Goal: Transaction & Acquisition: Subscribe to service/newsletter

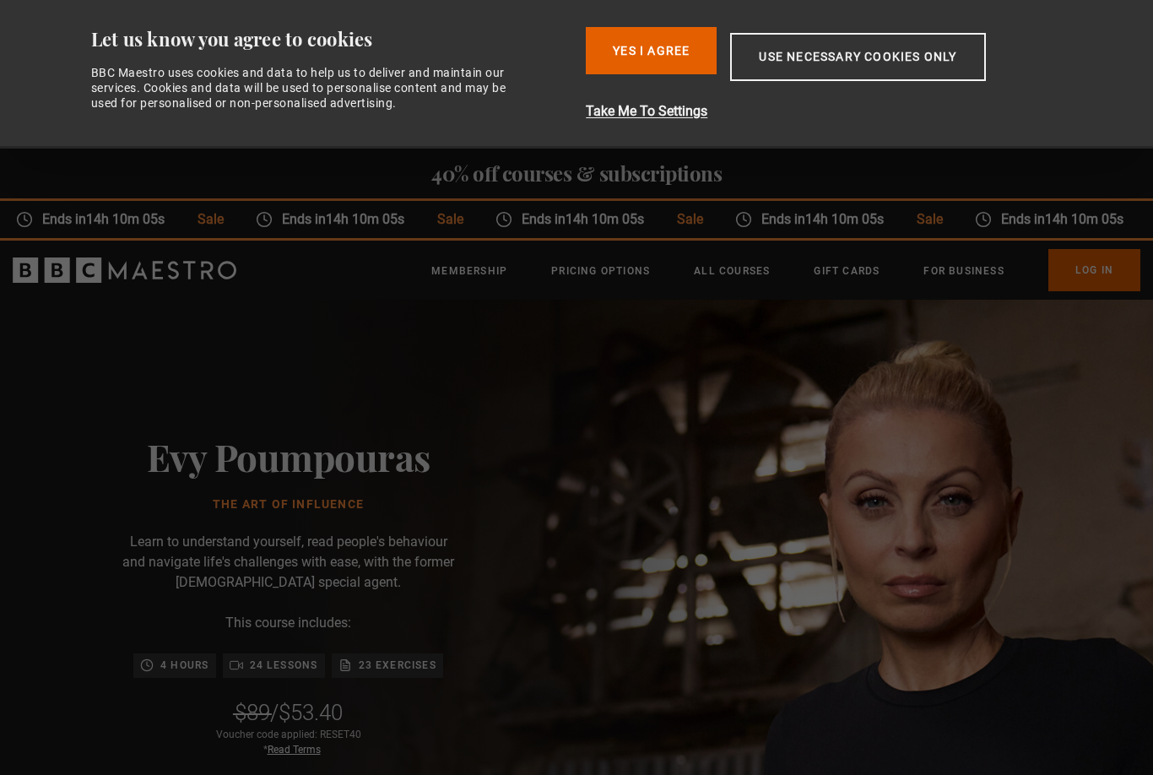
click at [585, 278] on link "Pricing Options" at bounding box center [600, 270] width 99 height 17
click at [478, 268] on link "Membership" at bounding box center [469, 270] width 76 height 17
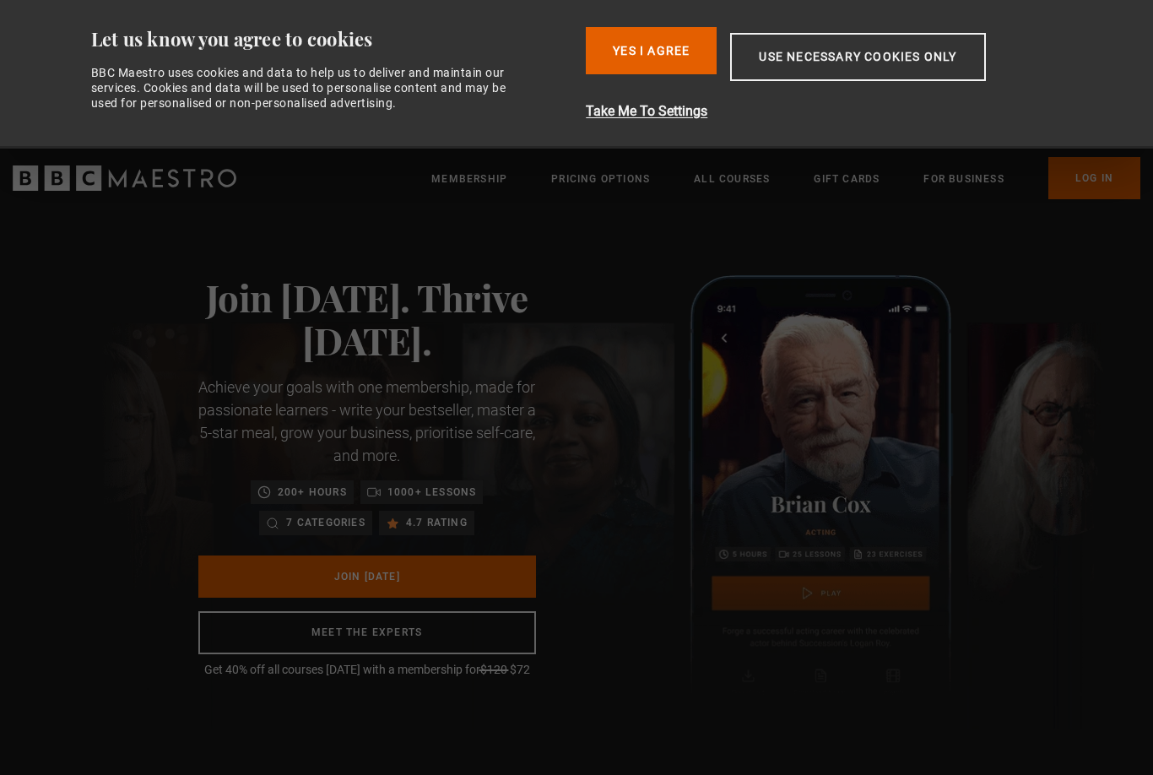
click at [659, 45] on button "Yes I Agree" at bounding box center [651, 50] width 131 height 47
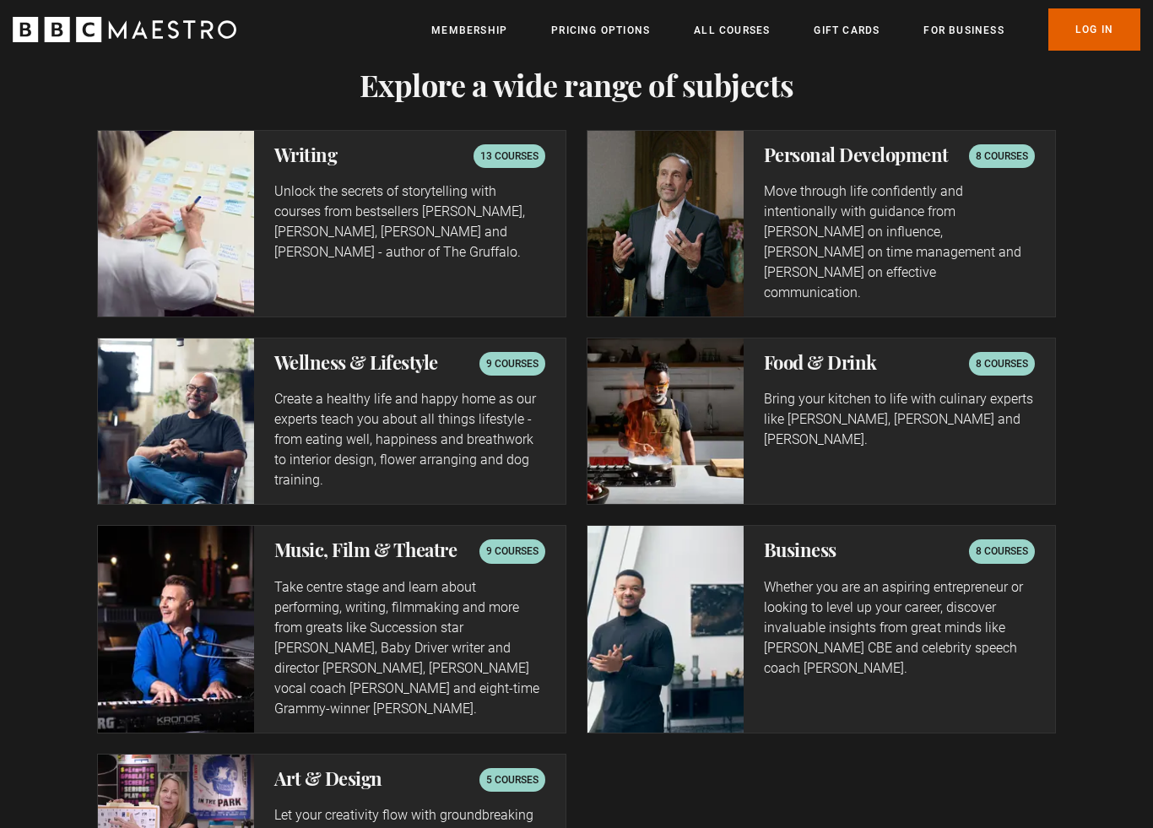
scroll to position [0, 442]
click at [969, 227] on p "Move through life confidently and intentionally with guidance from [PERSON_NAME…" at bounding box center [899, 242] width 271 height 122
click at [1017, 148] on p "8 courses" at bounding box center [1002, 156] width 52 height 17
click at [996, 153] on p "8 courses" at bounding box center [1002, 156] width 52 height 17
click at [933, 220] on p "Move through life confidently and intentionally with guidance from [PERSON_NAME…" at bounding box center [899, 242] width 271 height 122
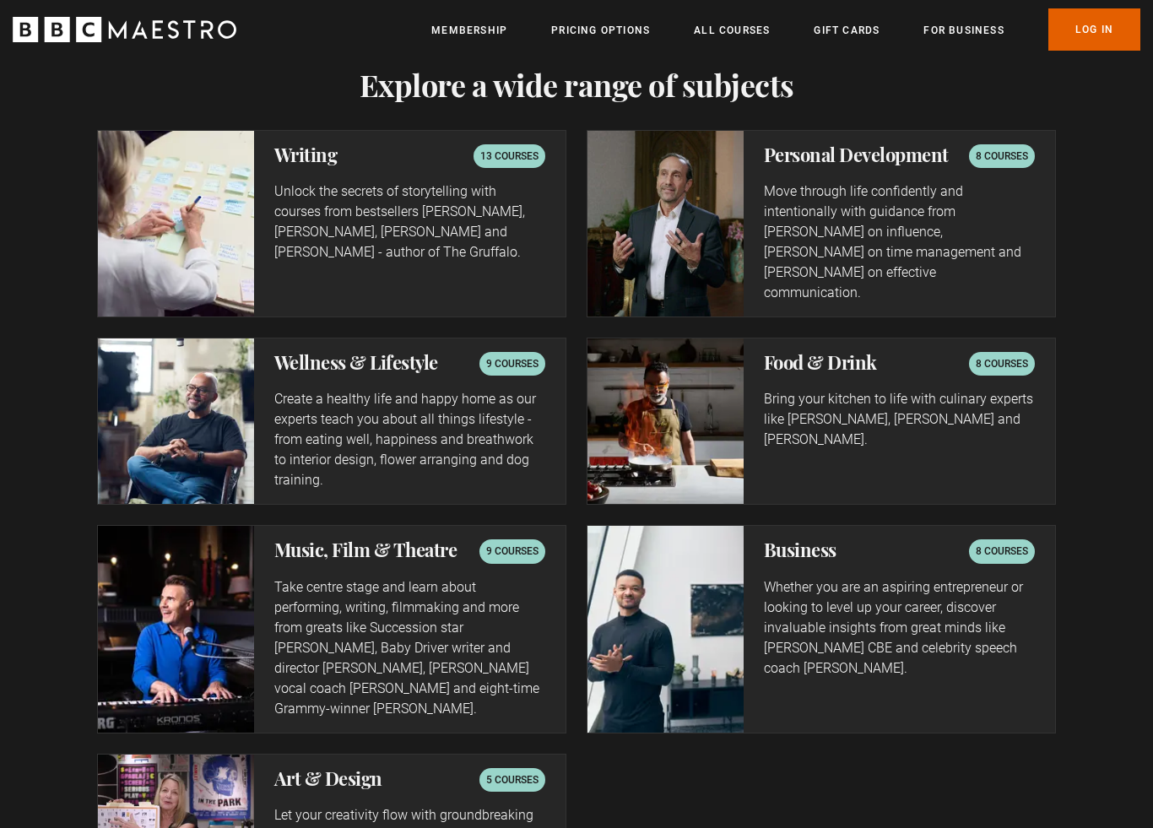
click at [840, 241] on p "Move through life confidently and intentionally with guidance from [PERSON_NAME…" at bounding box center [899, 242] width 271 height 122
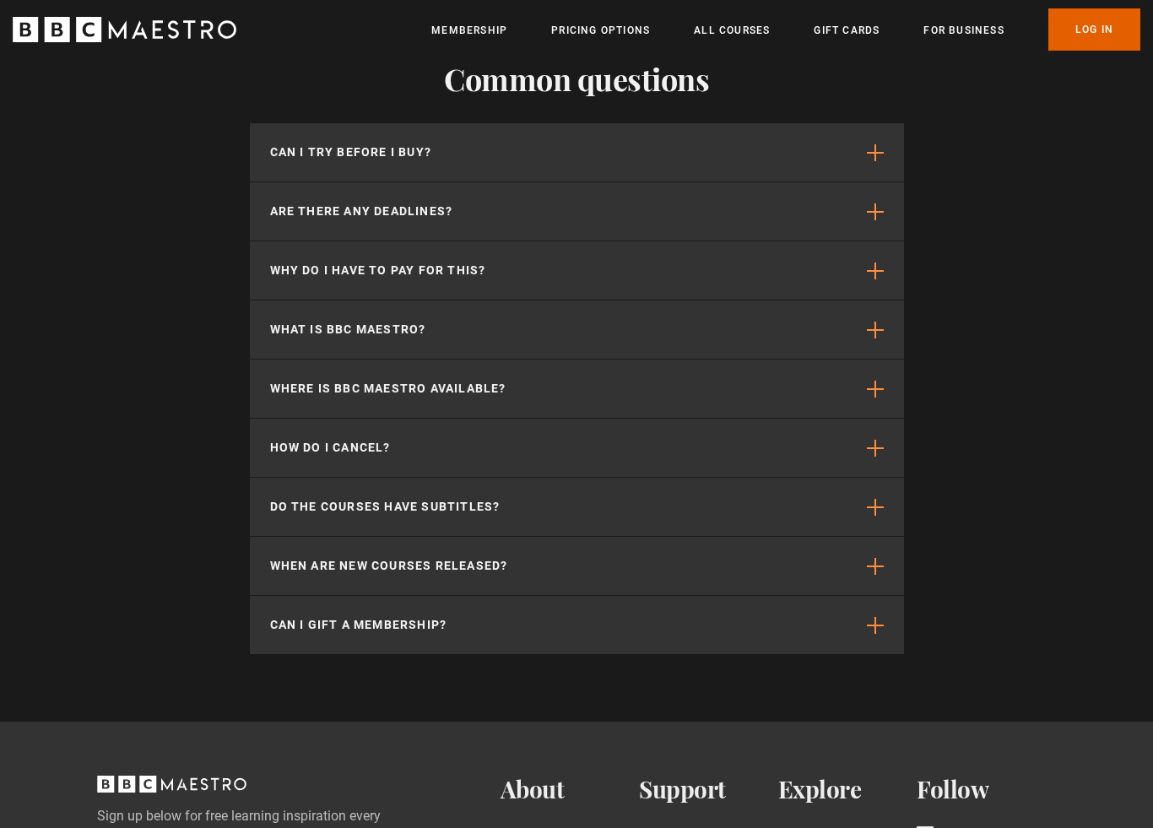
scroll to position [4552, 0]
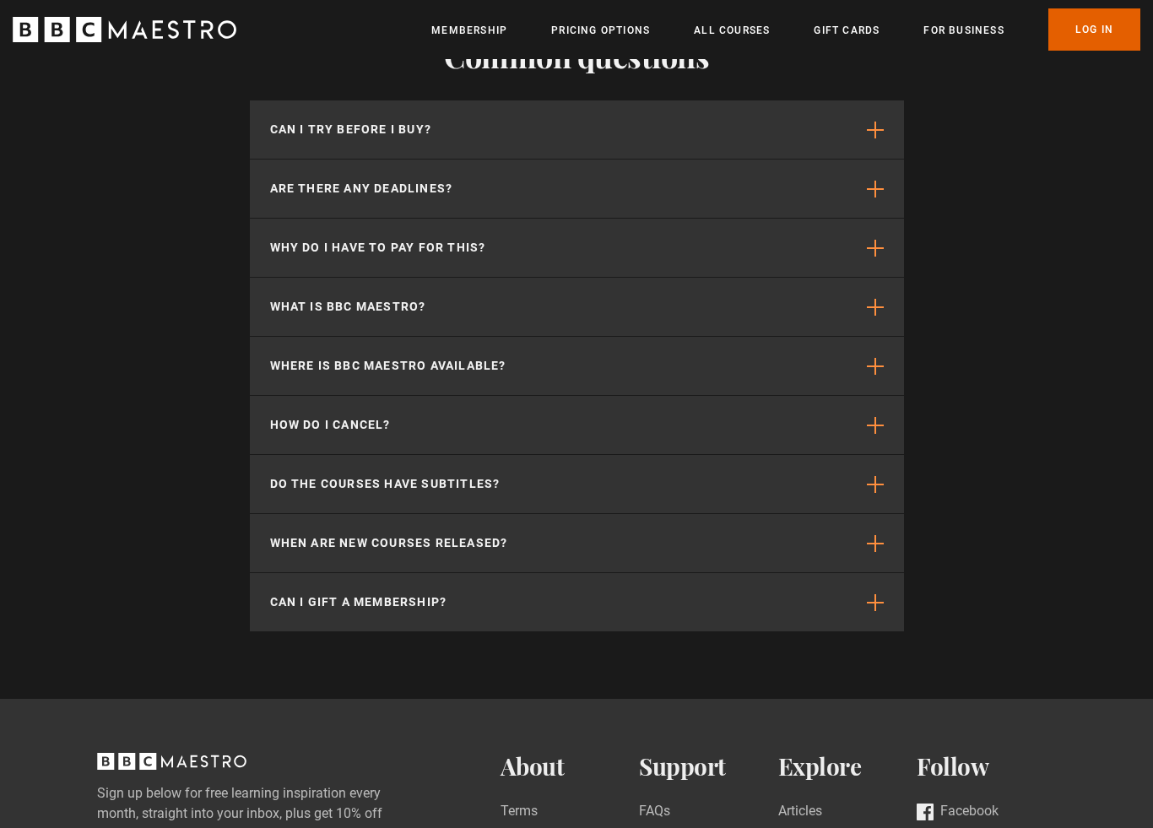
click at [872, 122] on span "button" at bounding box center [875, 130] width 17 height 17
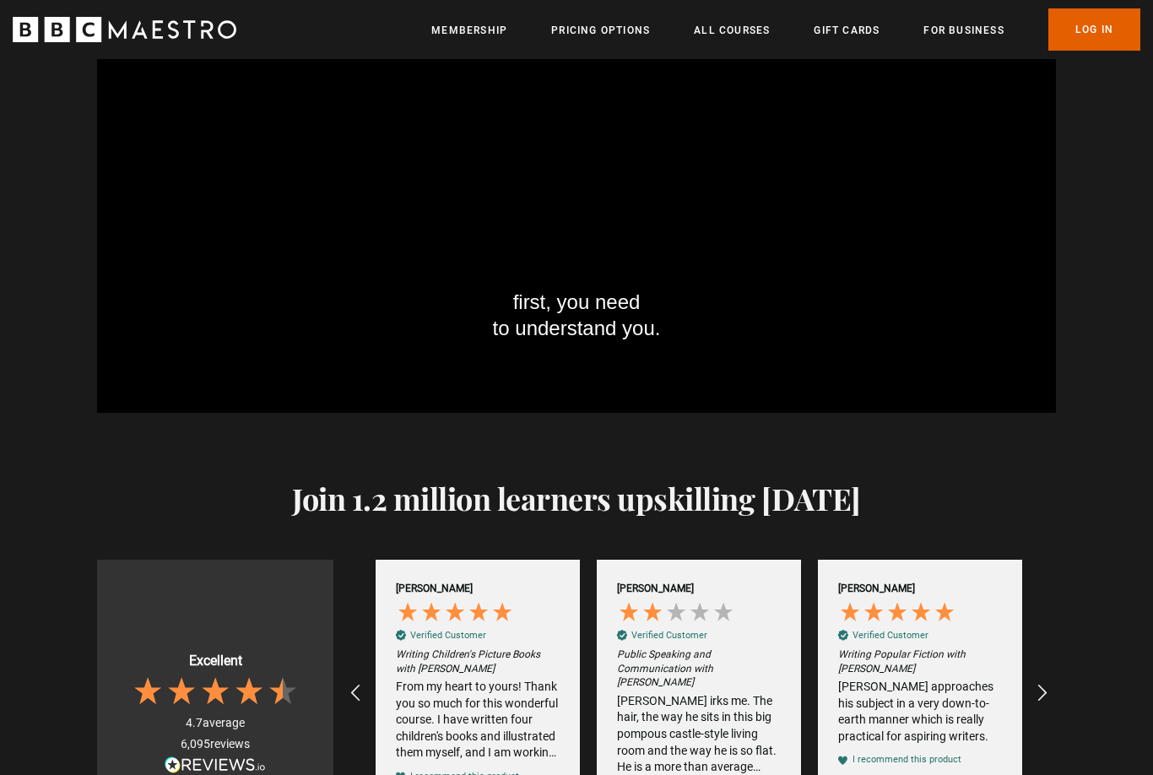
scroll to position [1909, 0]
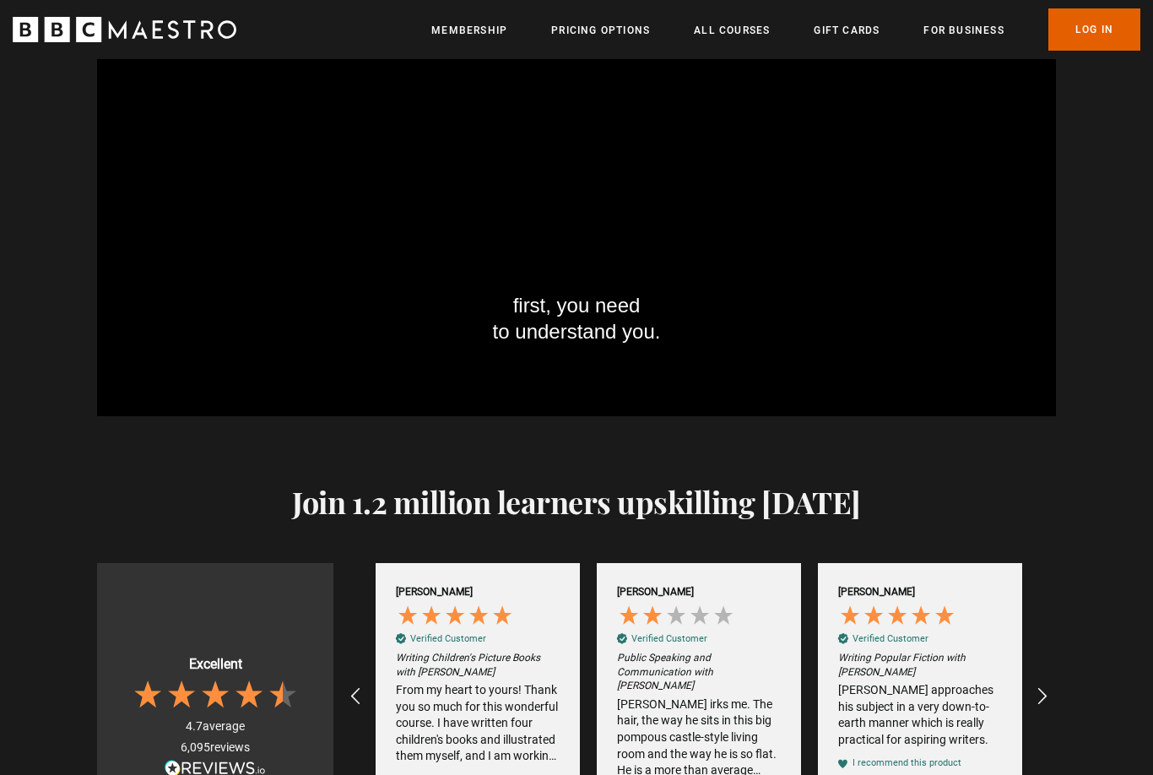
click at [617, 26] on link "Pricing Options" at bounding box center [600, 30] width 99 height 17
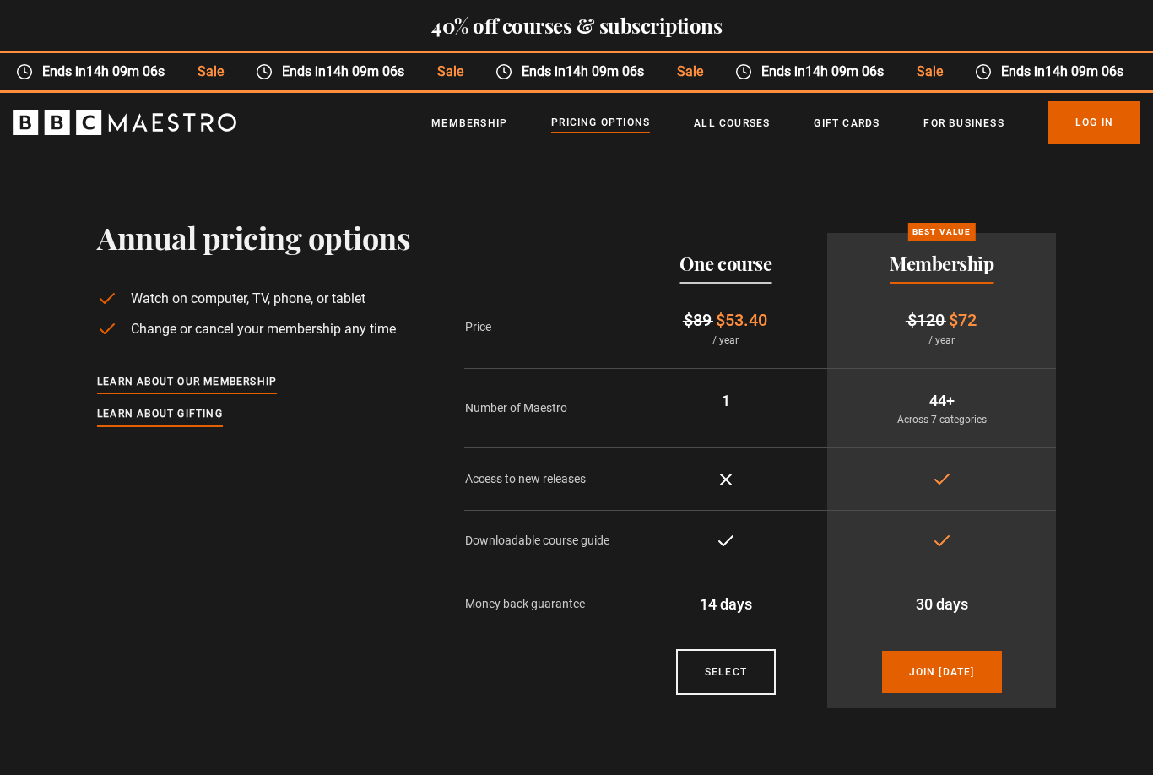
click at [486, 116] on link "Membership" at bounding box center [469, 123] width 76 height 17
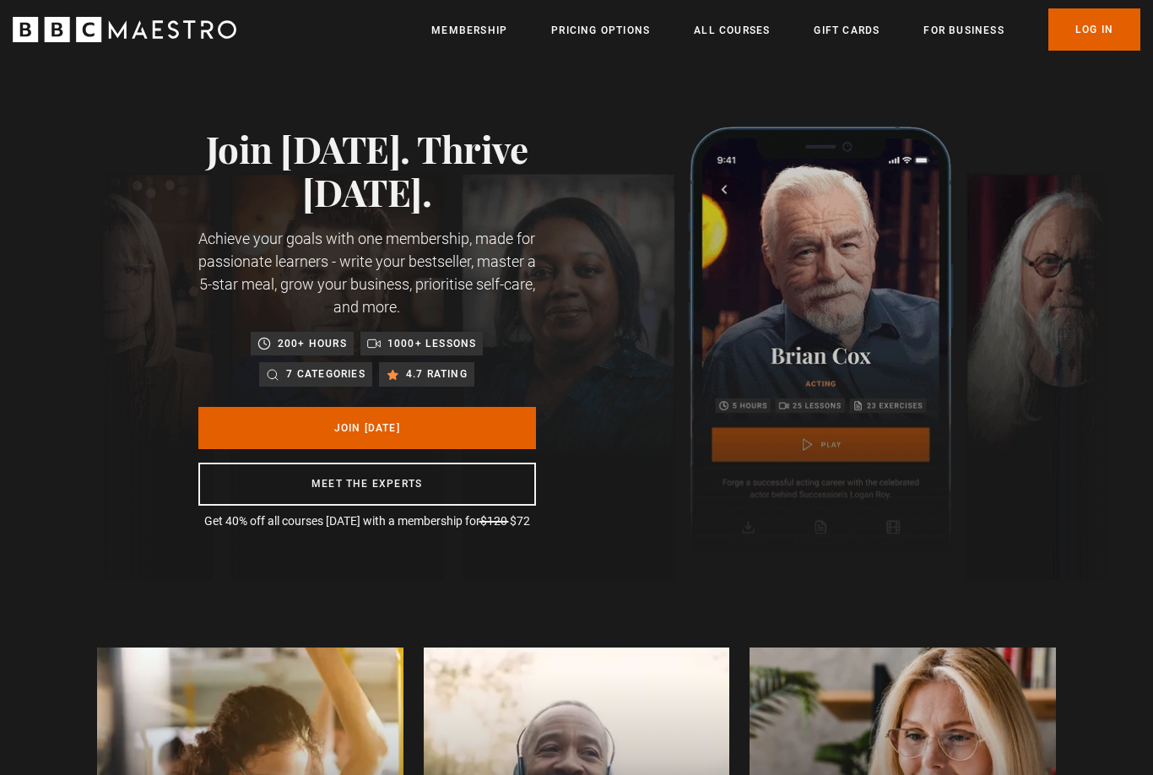
click at [486, 23] on link "Membership" at bounding box center [469, 30] width 76 height 17
click at [431, 346] on p "1000+ lessons" at bounding box center [431, 343] width 89 height 17
click at [482, 486] on link "Meet the experts" at bounding box center [367, 483] width 338 height 43
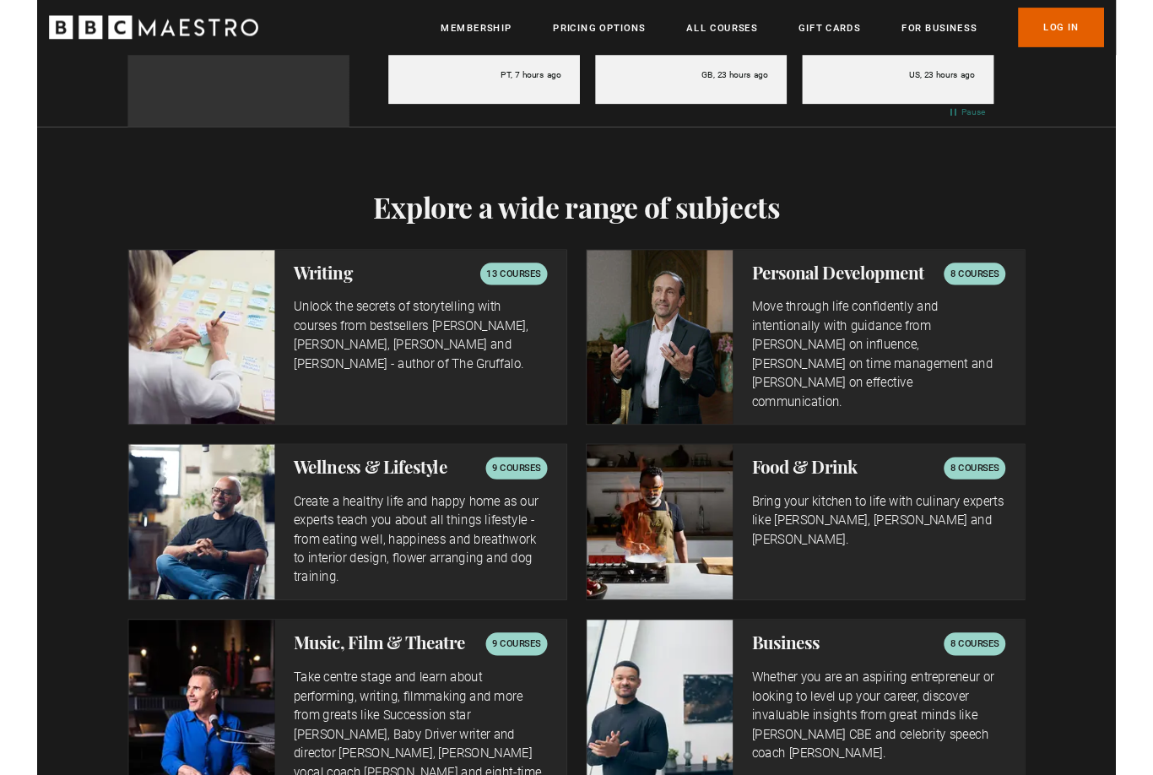
scroll to position [2644, 0]
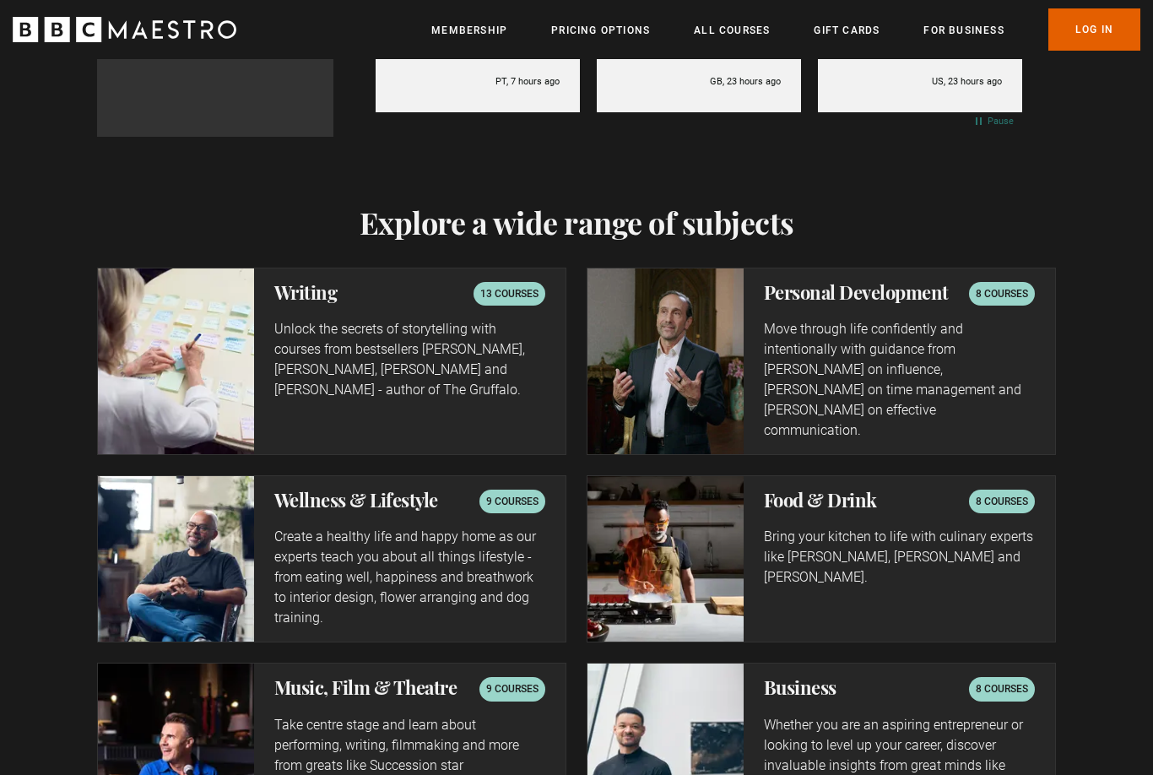
click at [813, 295] on h2 "Personal Development" at bounding box center [856, 292] width 185 height 20
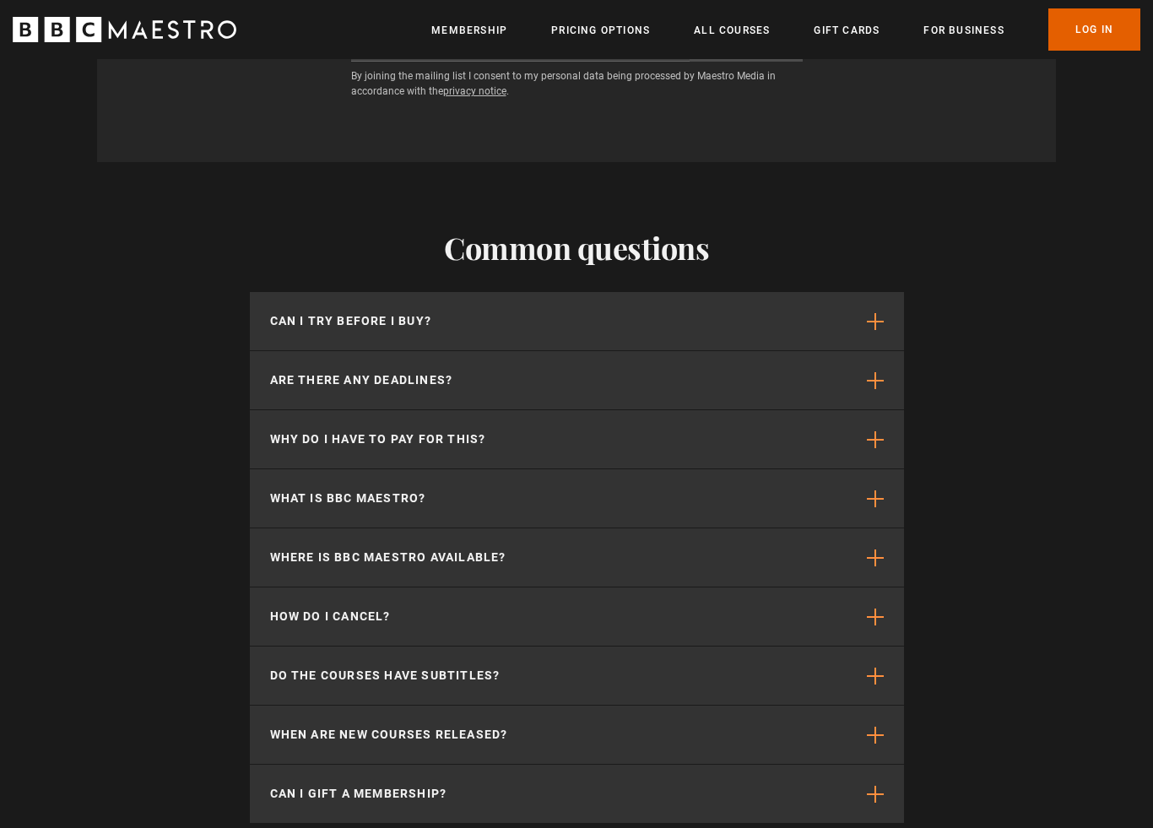
scroll to position [0, 663]
click at [879, 668] on span "button" at bounding box center [875, 676] width 17 height 17
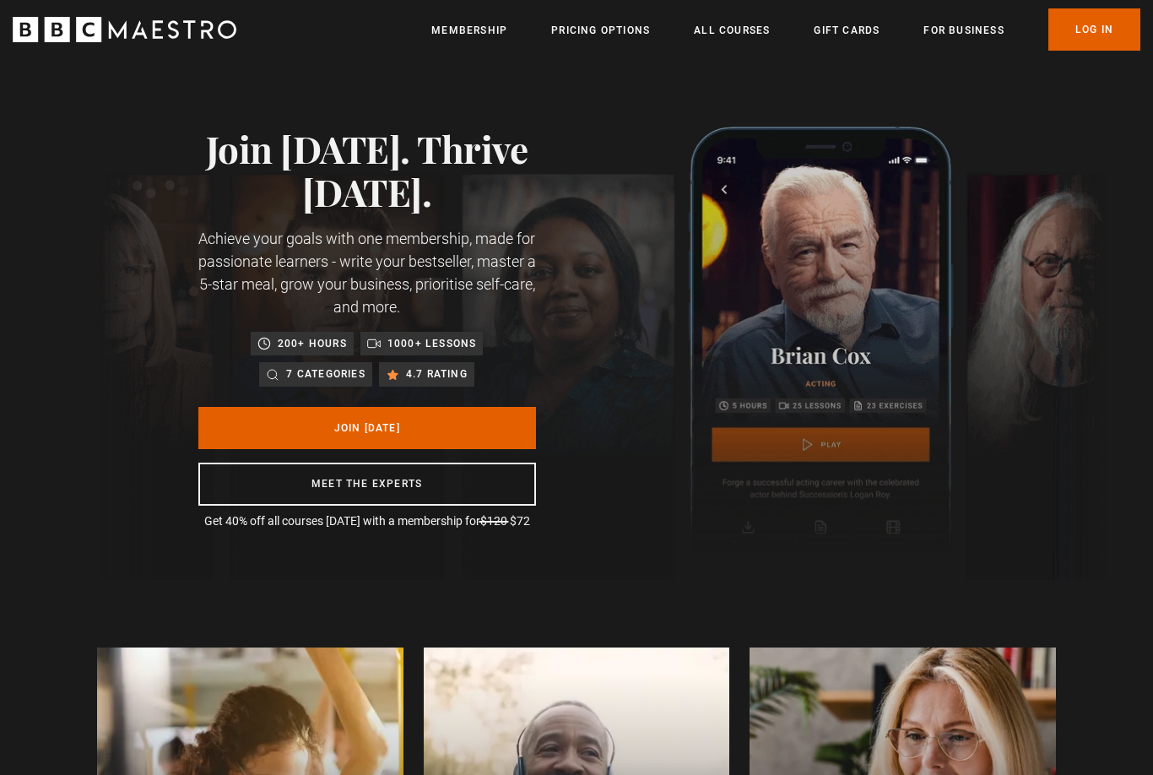
scroll to position [0, 884]
